Goal: Obtain resource: Download file/media

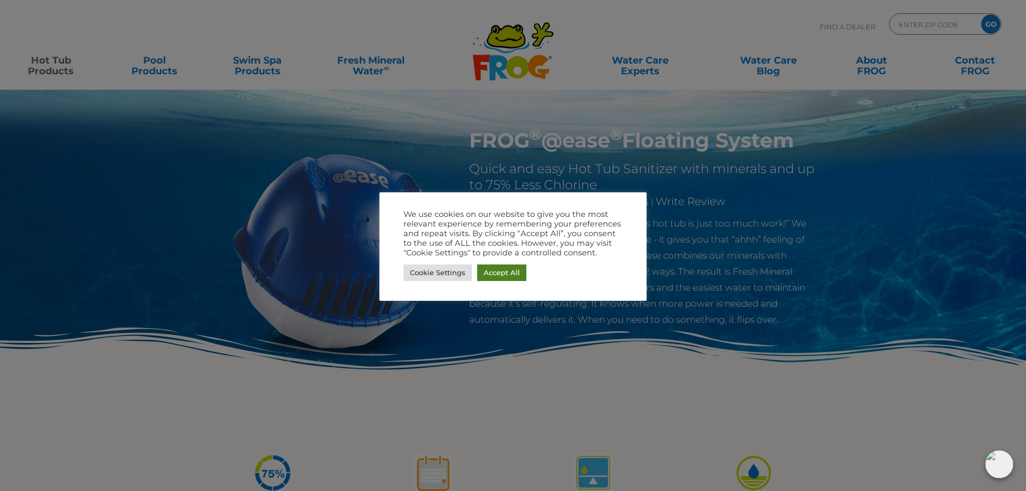
click at [506, 276] on link "Accept All" at bounding box center [501, 272] width 49 height 17
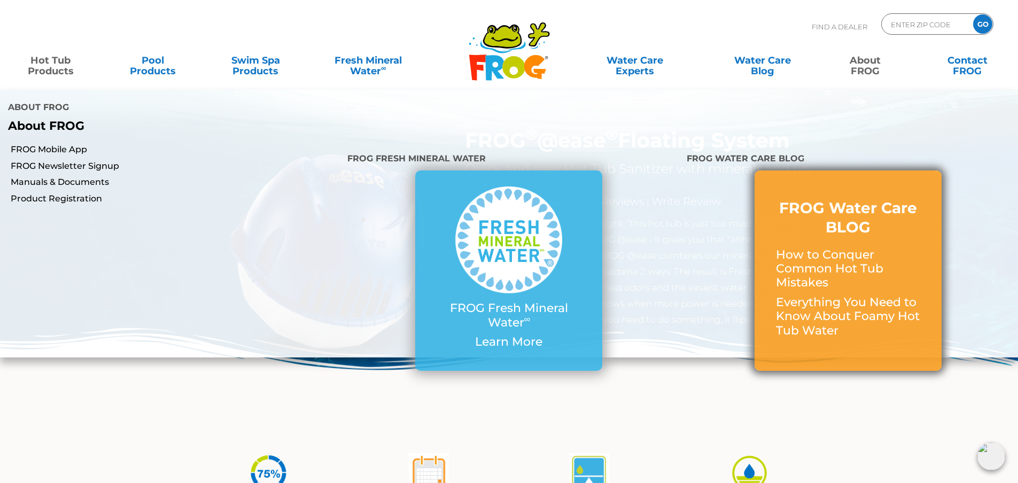
click at [834, 237] on link "FROG Water Care BLOG How to Conquer Common Hot Tub Mistakes Everything You Need…" at bounding box center [848, 270] width 144 height 145
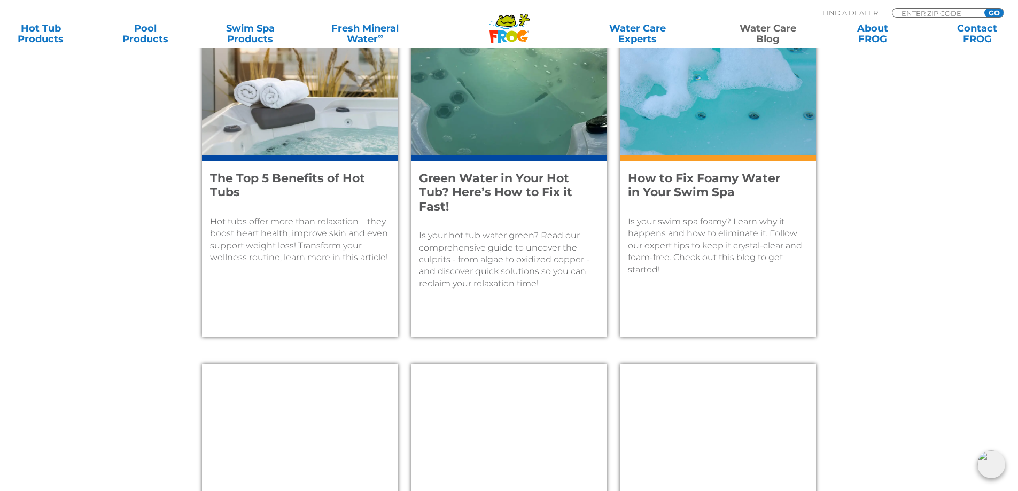
scroll to position [1175, 0]
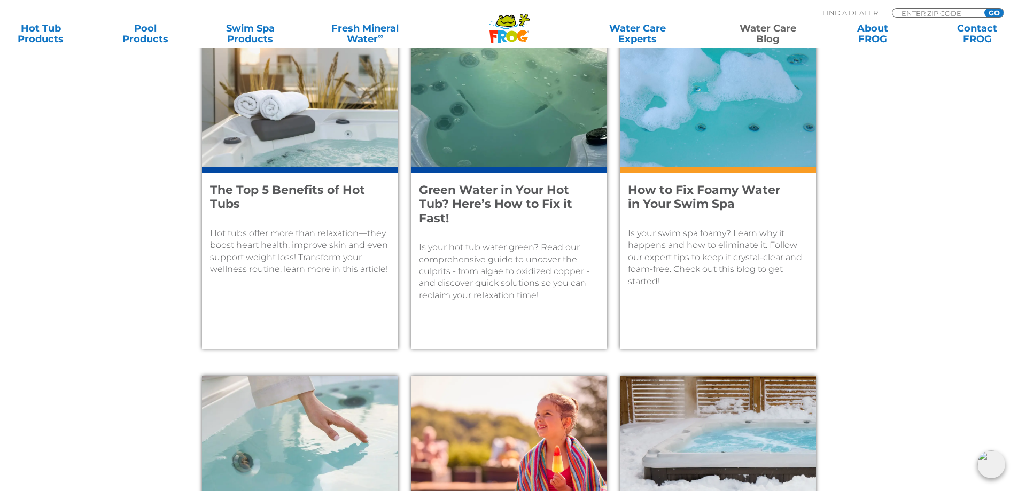
click at [705, 145] on img at bounding box center [718, 98] width 196 height 137
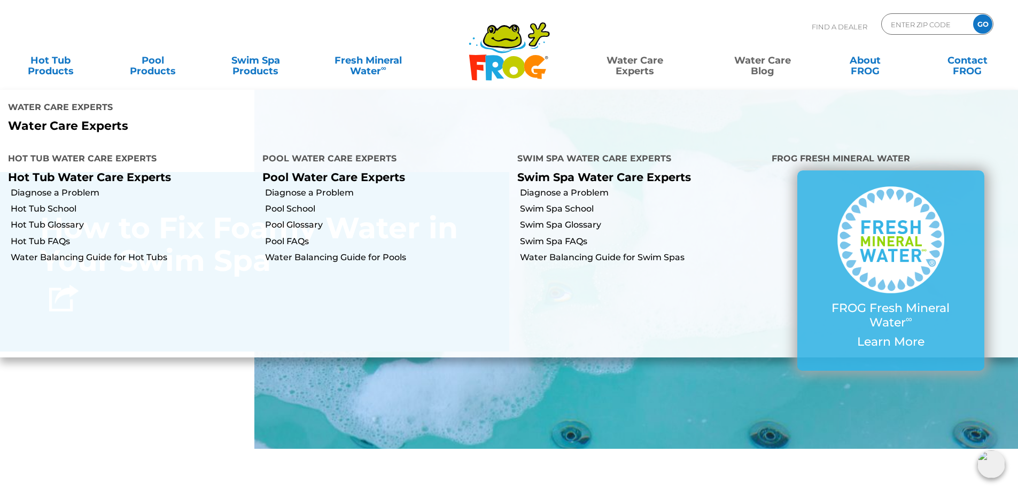
click at [629, 65] on link "Water Care Experts" at bounding box center [634, 60] width 129 height 21
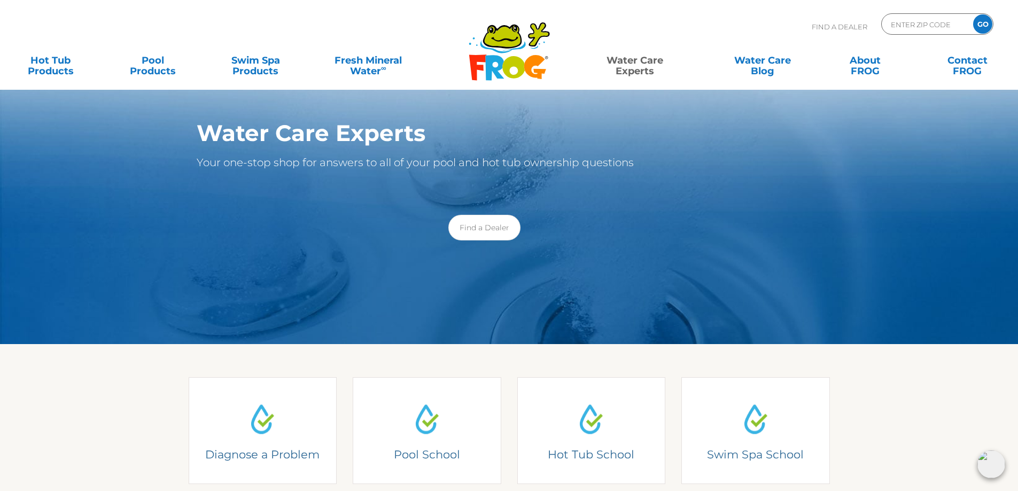
click at [629, 65] on link "Water Care Experts" at bounding box center [634, 60] width 129 height 21
click at [46, 64] on link "Hot Tub Products" at bounding box center [51, 60] width 80 height 21
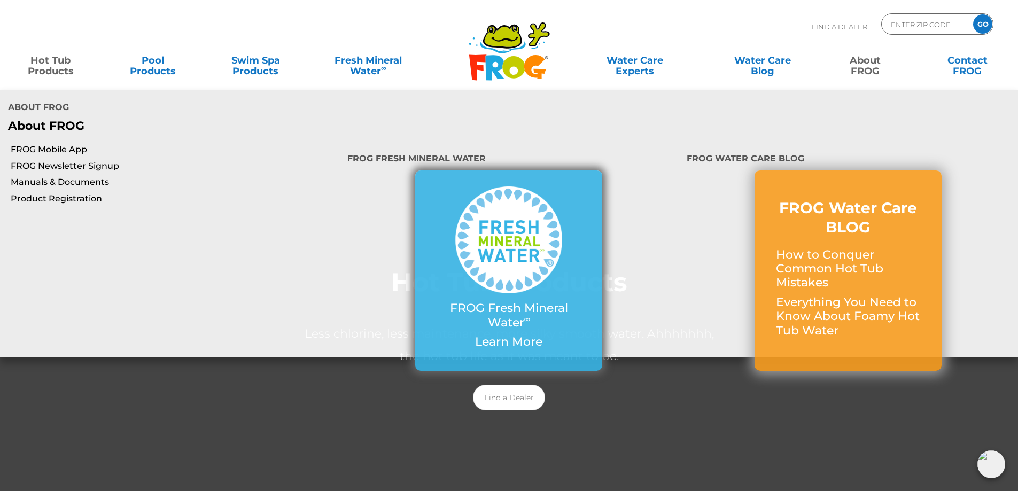
click at [457, 231] on img at bounding box center [508, 239] width 107 height 107
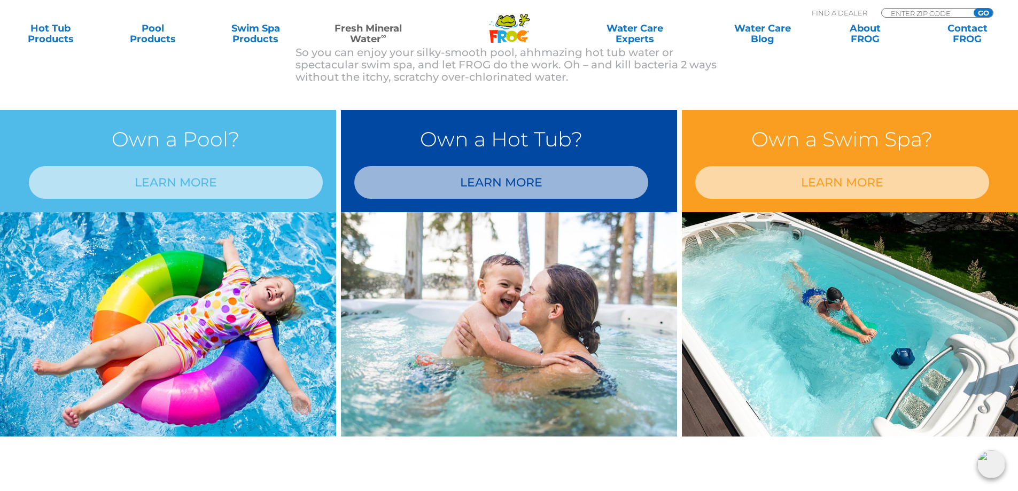
scroll to position [855, 0]
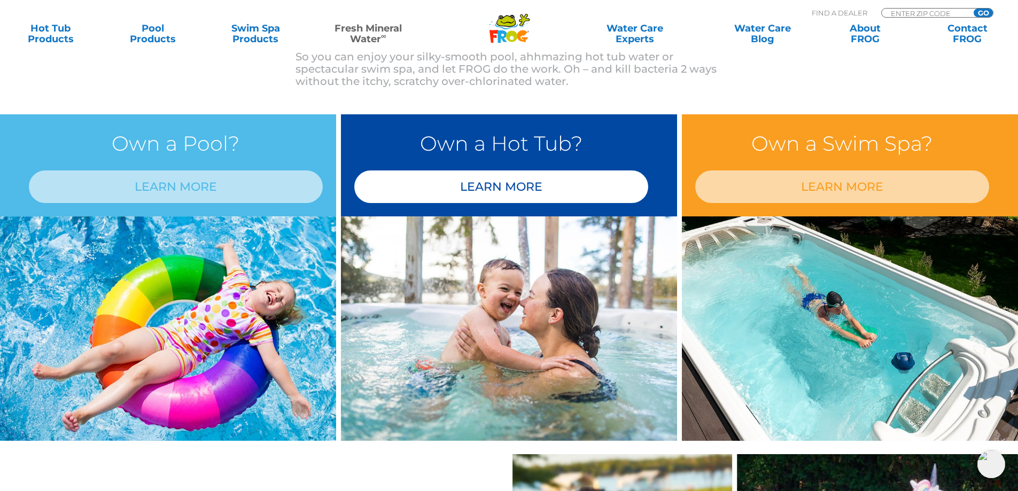
click at [522, 188] on link "LEARN MORE" at bounding box center [501, 186] width 294 height 33
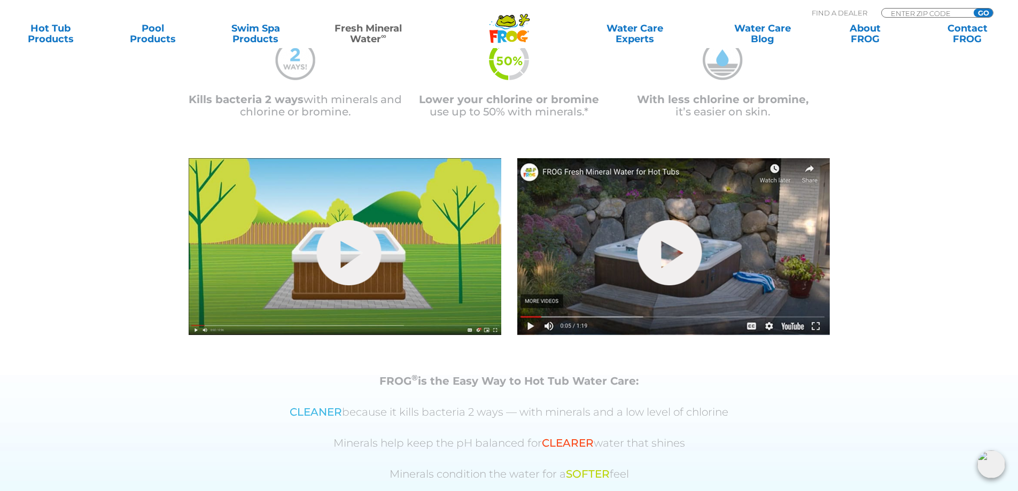
scroll to position [321, 0]
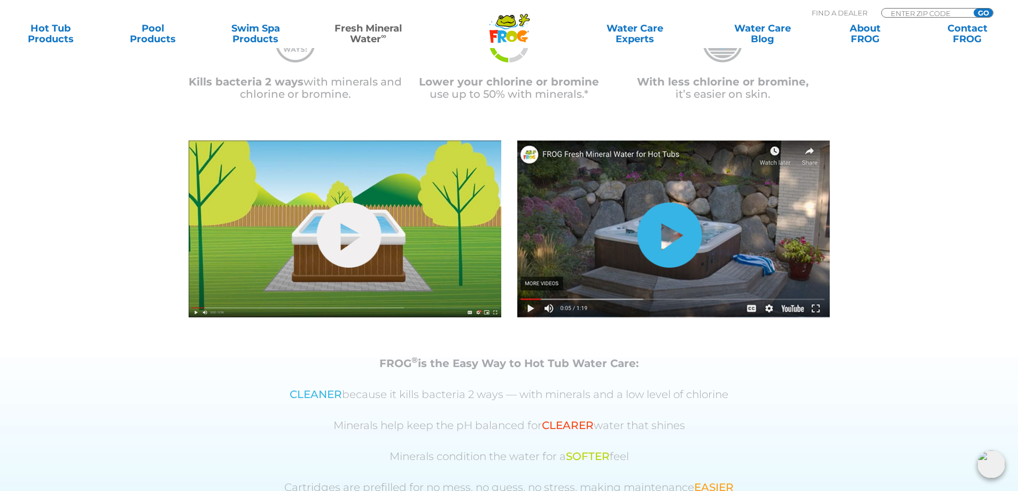
click at [671, 239] on link "hide-me" at bounding box center [669, 234] width 65 height 65
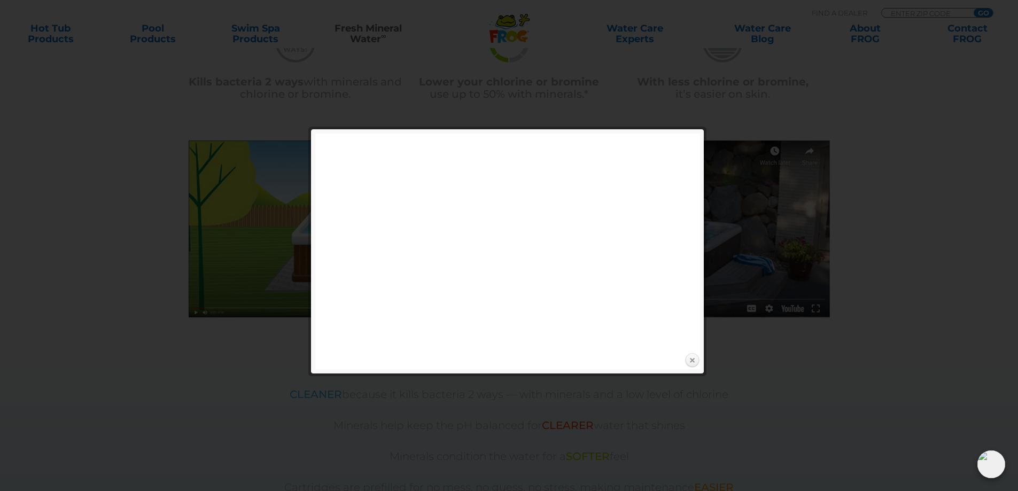
click at [691, 362] on link "Close" at bounding box center [692, 361] width 16 height 16
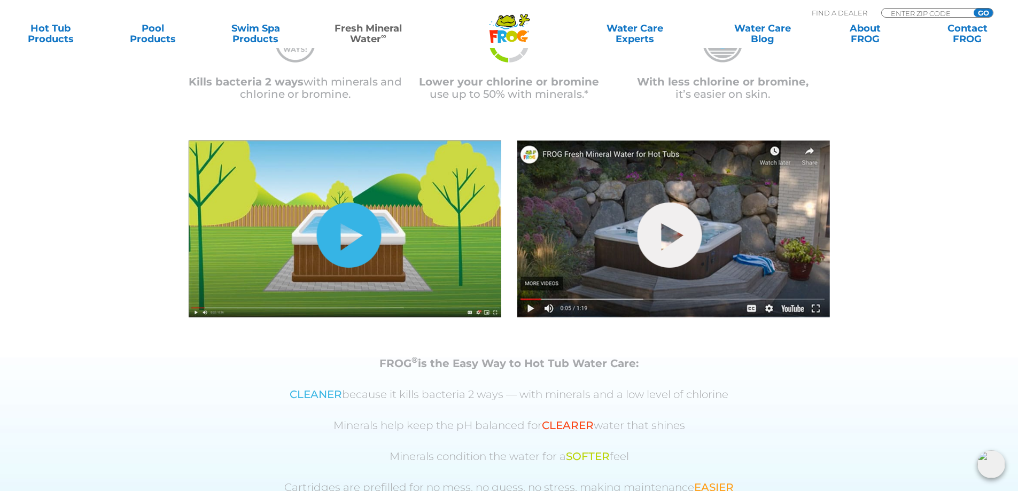
click at [343, 255] on link "hide-me" at bounding box center [348, 234] width 65 height 65
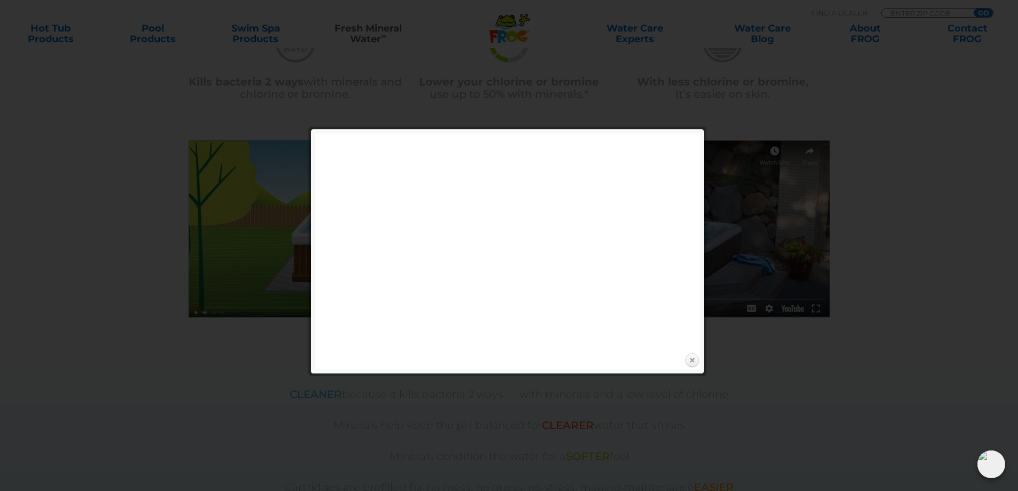
click at [695, 362] on link "Close" at bounding box center [692, 361] width 16 height 16
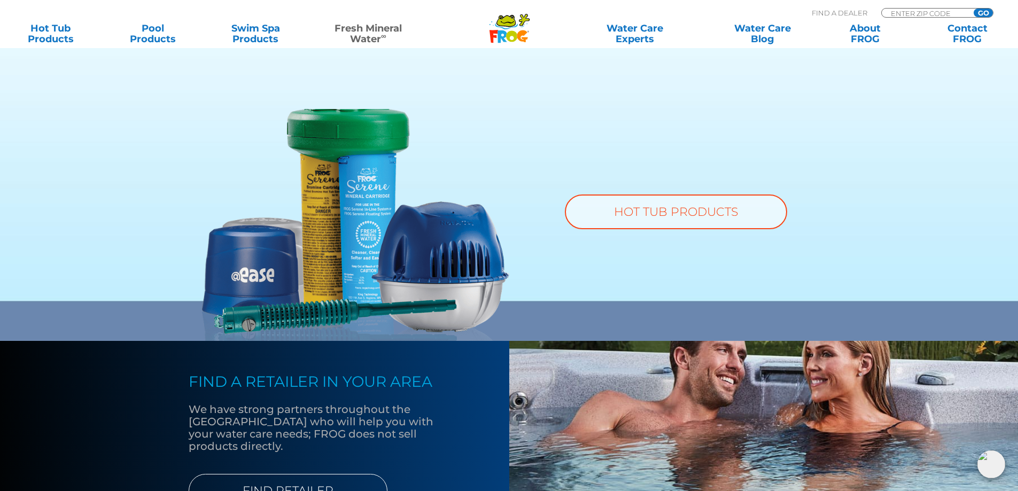
scroll to position [694, 0]
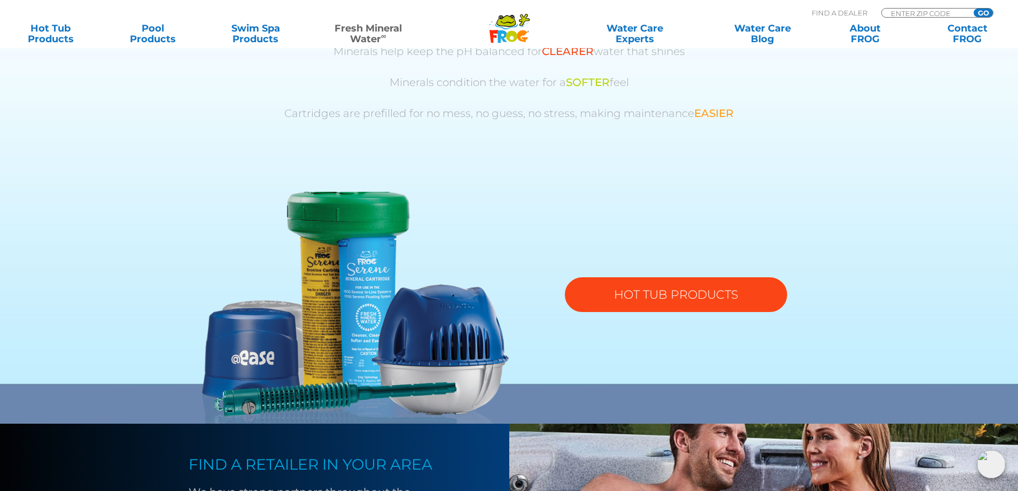
click at [695, 299] on link "HOT TUB PRODUCTS" at bounding box center [676, 294] width 222 height 35
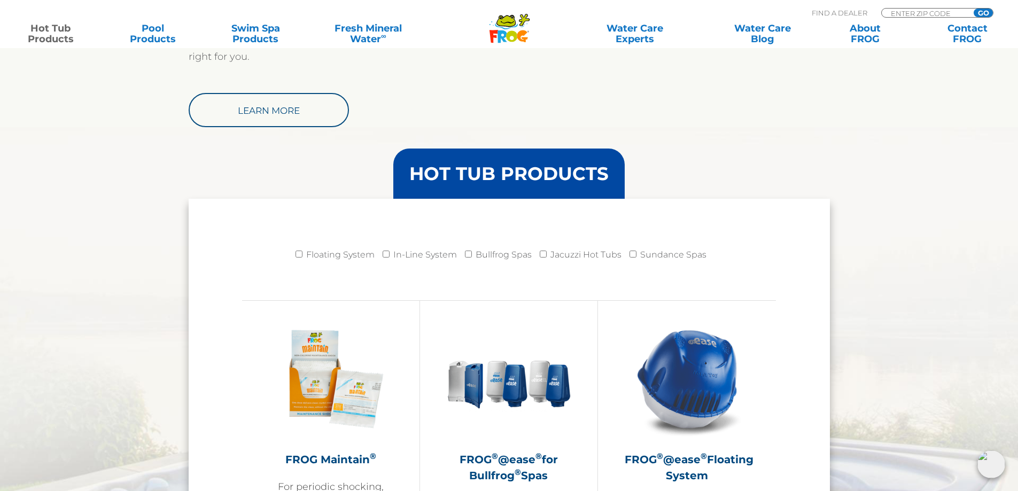
scroll to position [1068, 0]
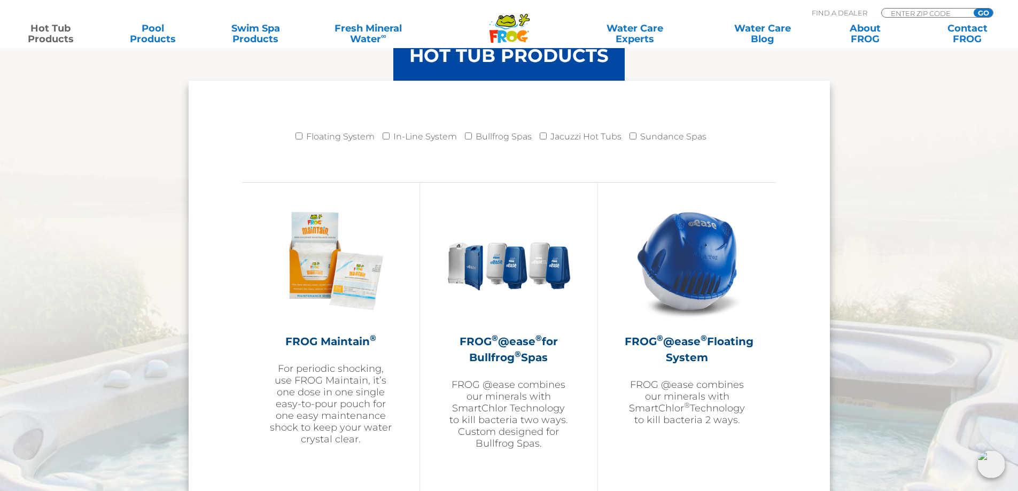
click at [322, 141] on label "Floating System" at bounding box center [340, 136] width 68 height 21
click at [302, 139] on input "Floating System" at bounding box center [298, 135] width 7 height 7
checkbox input "true"
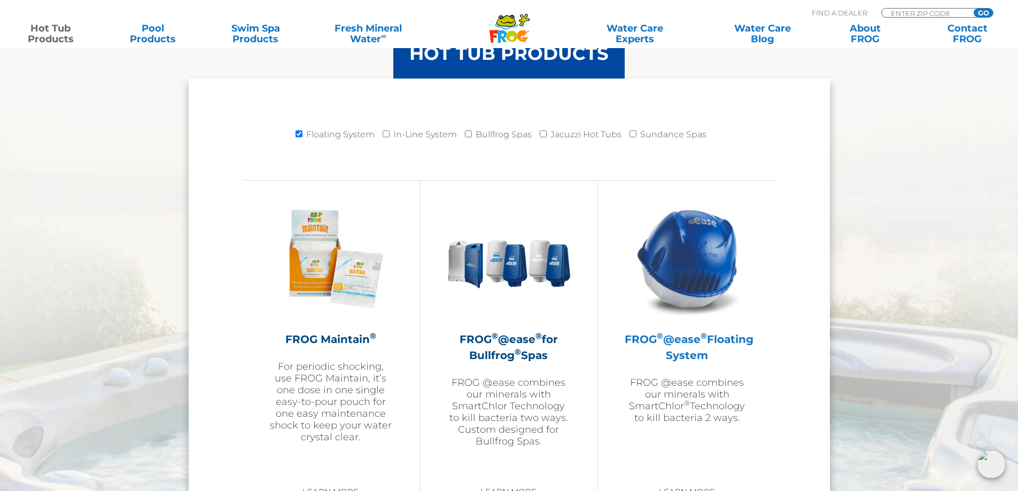
scroll to position [1068, 0]
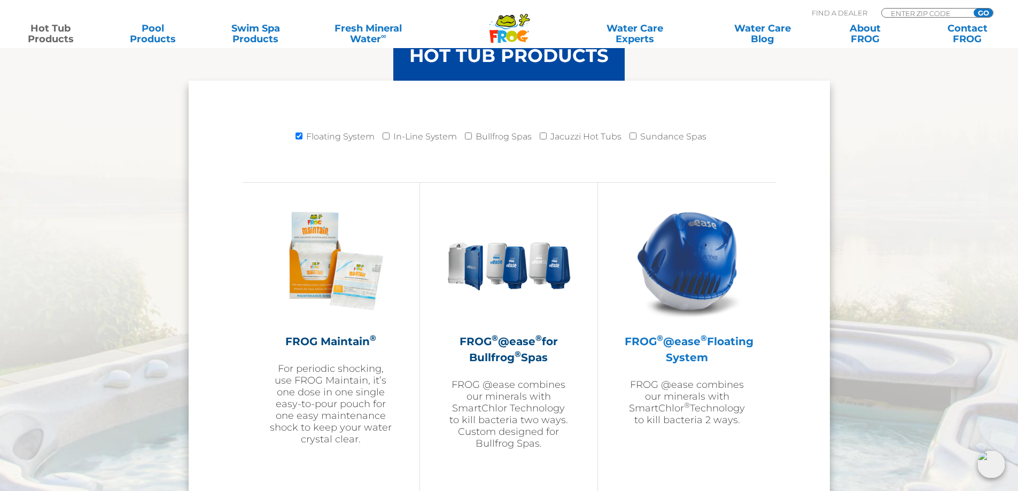
click at [682, 302] on img at bounding box center [687, 261] width 124 height 124
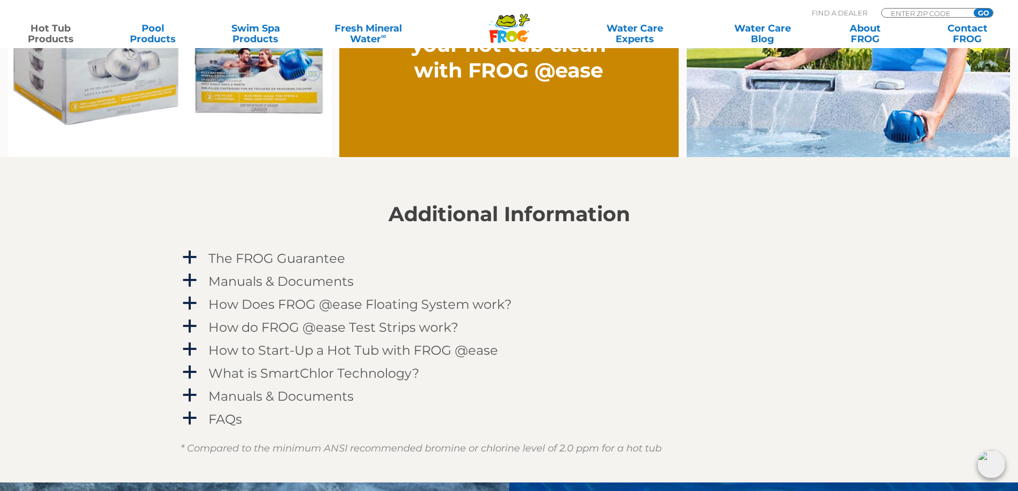
scroll to position [1015, 0]
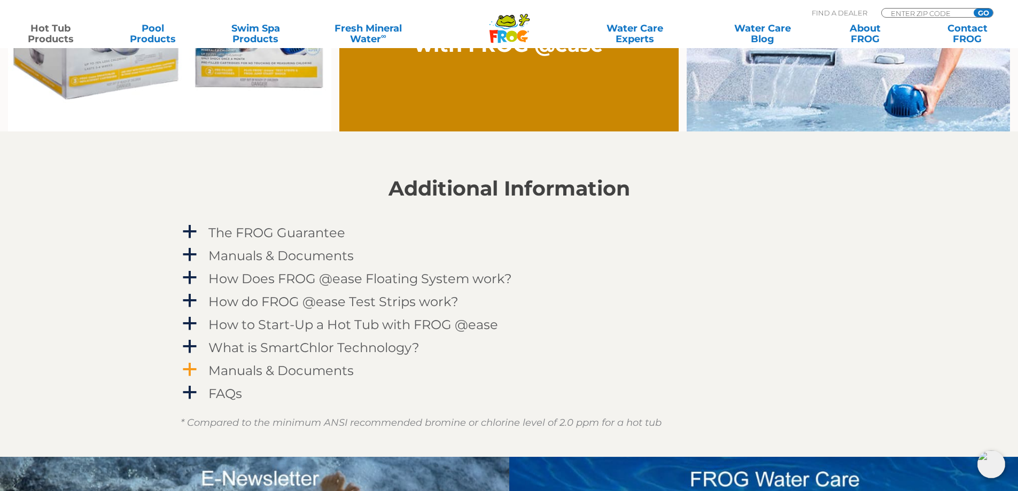
click at [253, 375] on h4 "Manuals & Documents" at bounding box center [280, 370] width 145 height 14
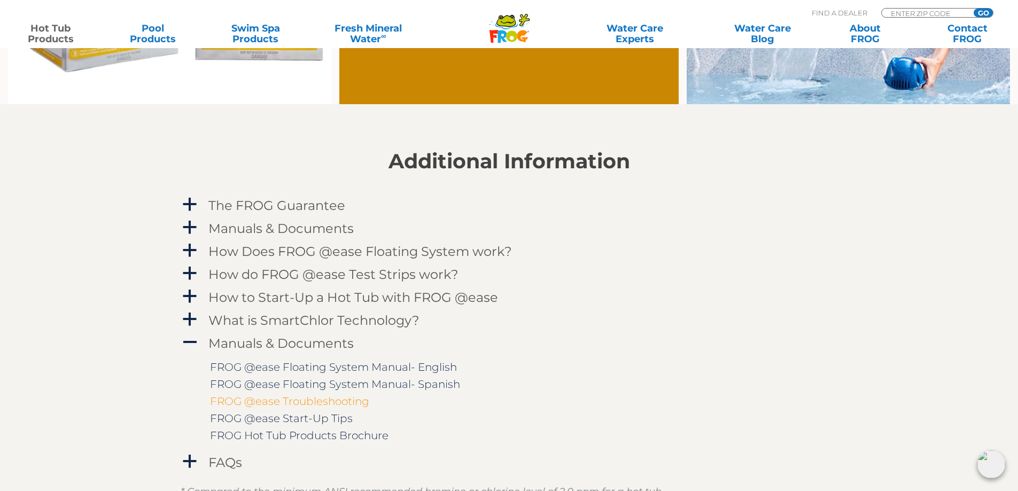
scroll to position [1068, 0]
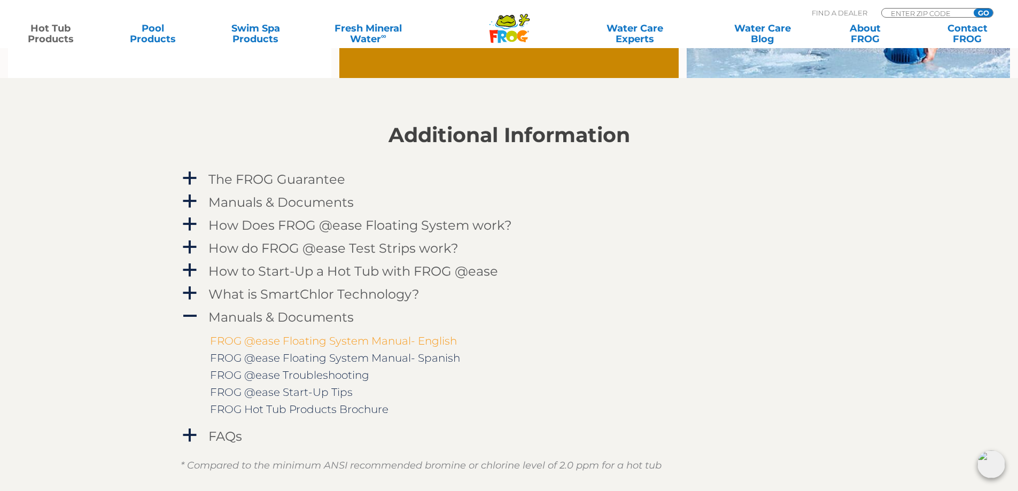
click at [293, 340] on link "FROG @ease Floating System Manual- English" at bounding box center [333, 340] width 247 height 13
